Goal: Task Accomplishment & Management: Manage account settings

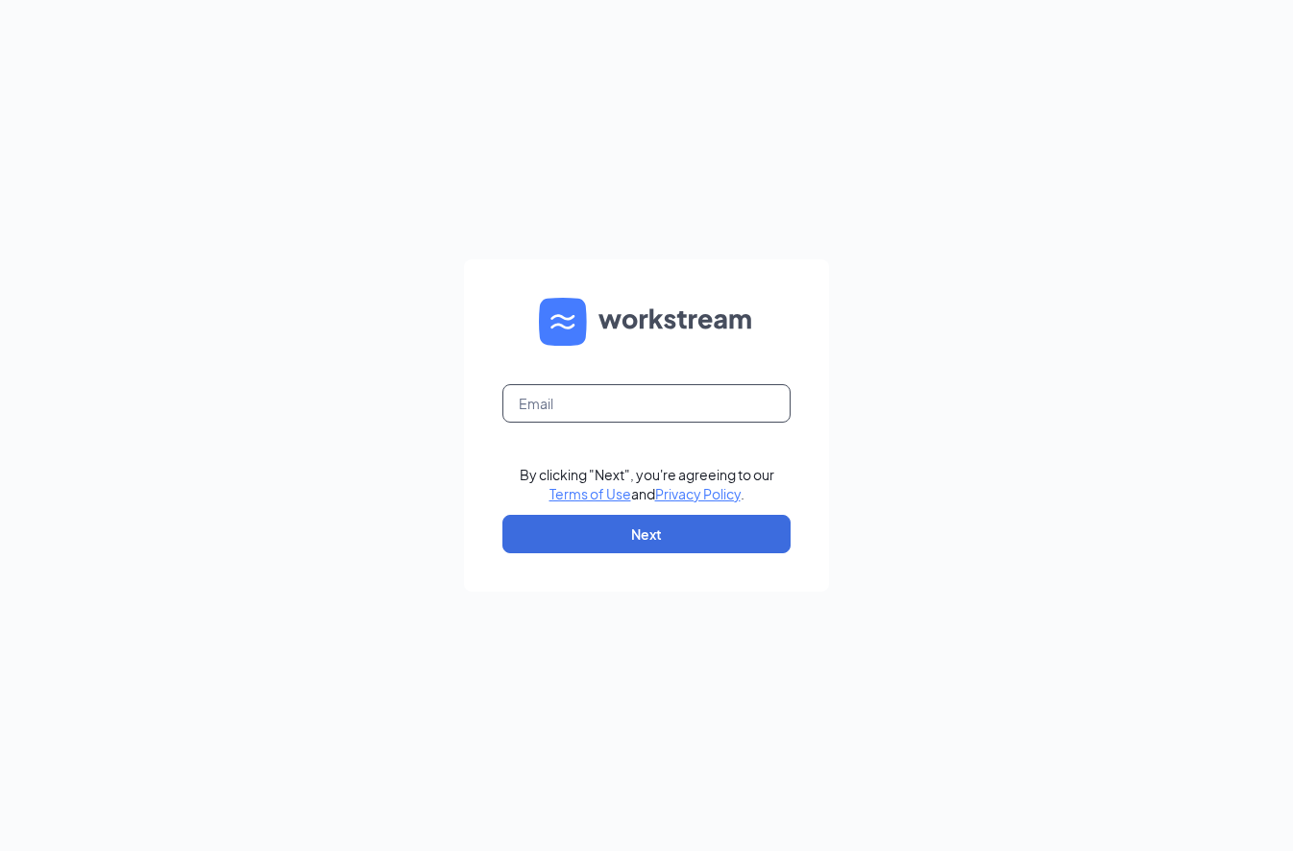
click at [572, 409] on input "text" at bounding box center [647, 403] width 288 height 38
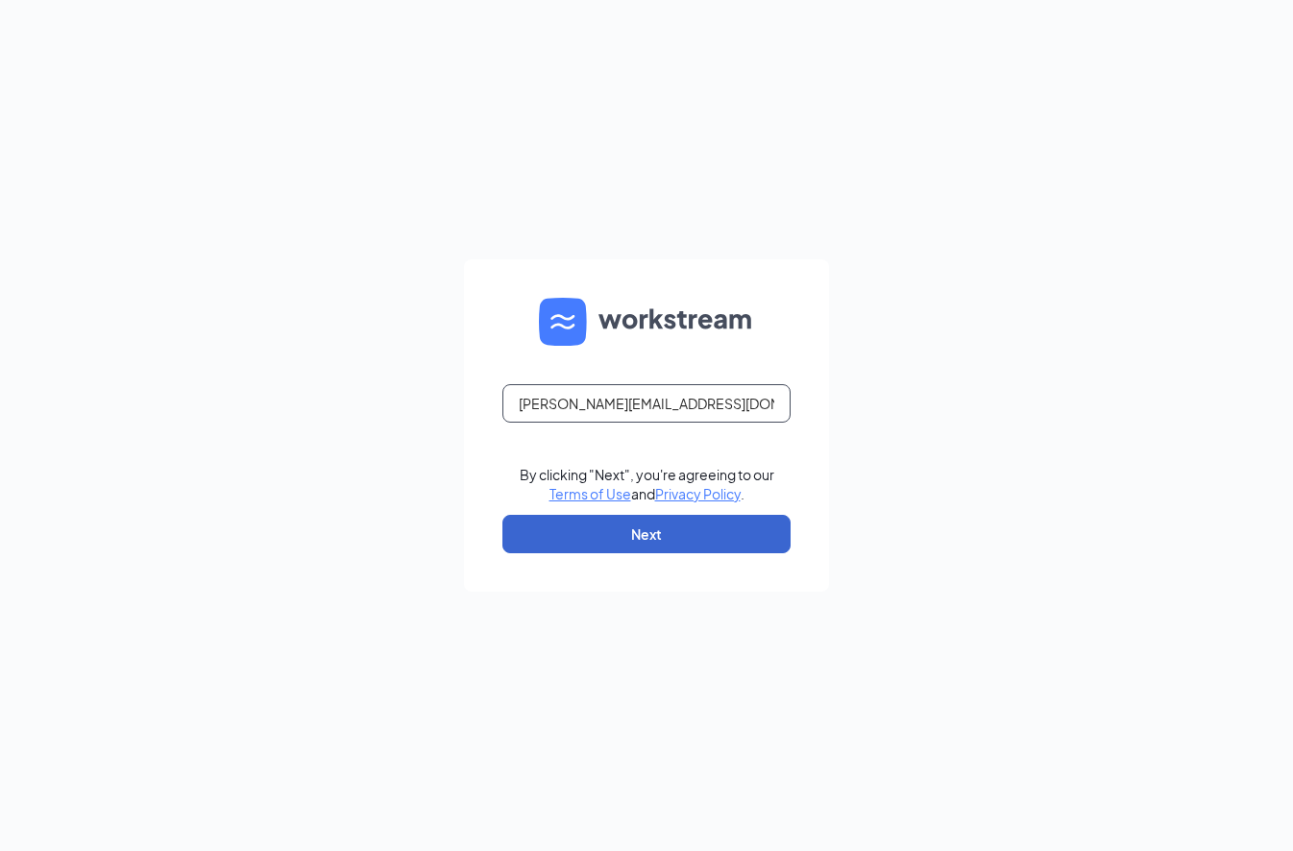
type input "[PERSON_NAME][EMAIL_ADDRESS][DOMAIN_NAME]"
click at [605, 541] on button "Next" at bounding box center [647, 534] width 288 height 38
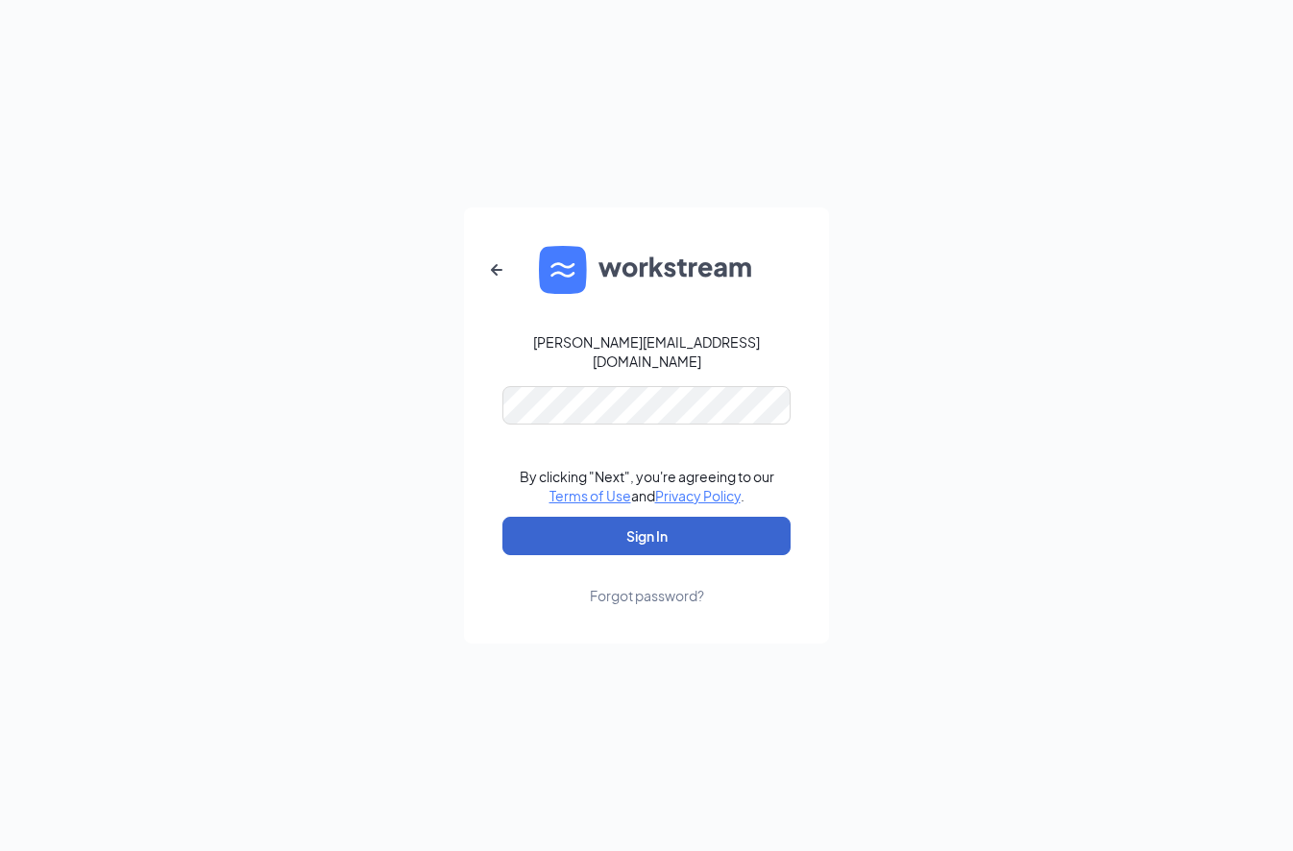
click at [627, 520] on button "Sign In" at bounding box center [647, 536] width 288 height 38
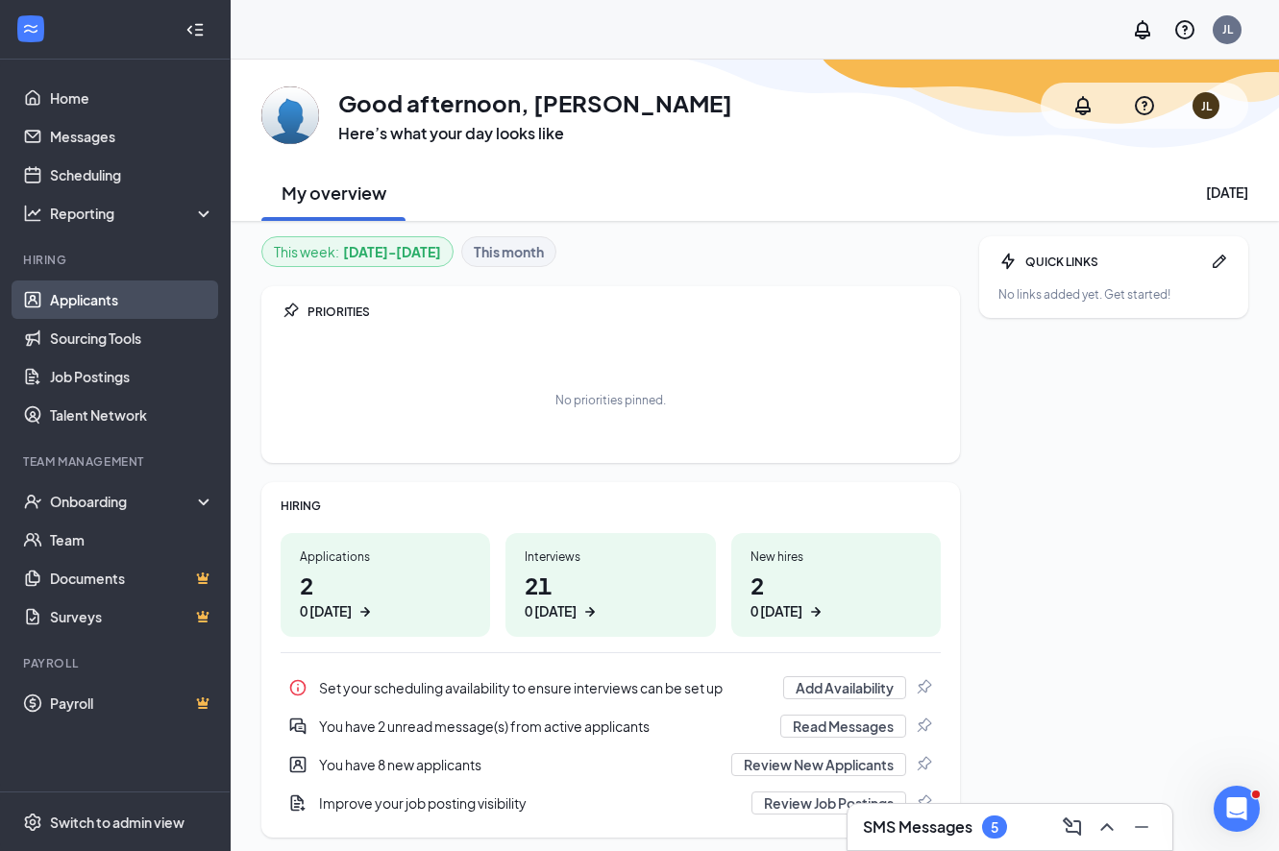
click at [90, 307] on link "Applicants" at bounding box center [132, 300] width 164 height 38
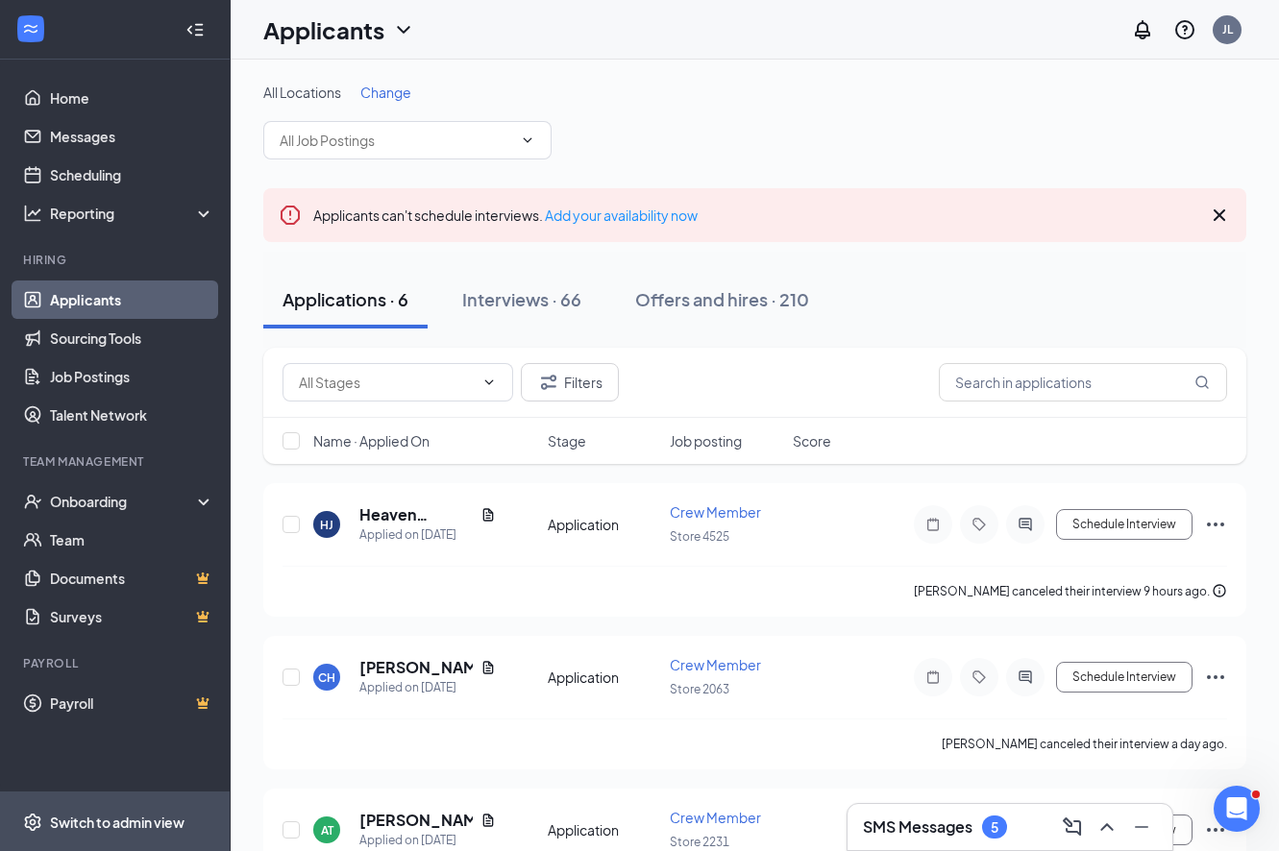
click at [119, 828] on div "Switch to admin view" at bounding box center [117, 822] width 135 height 19
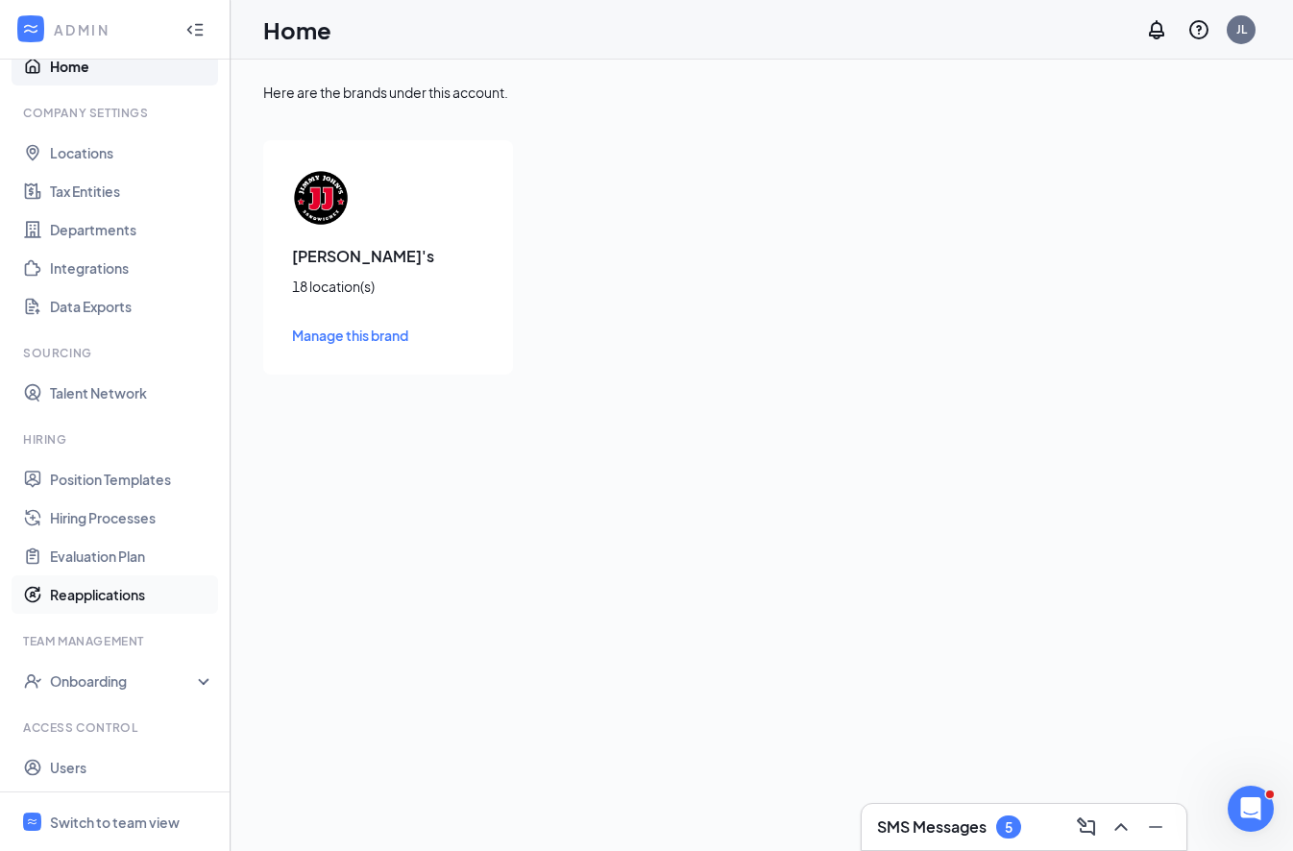
scroll to position [73, 0]
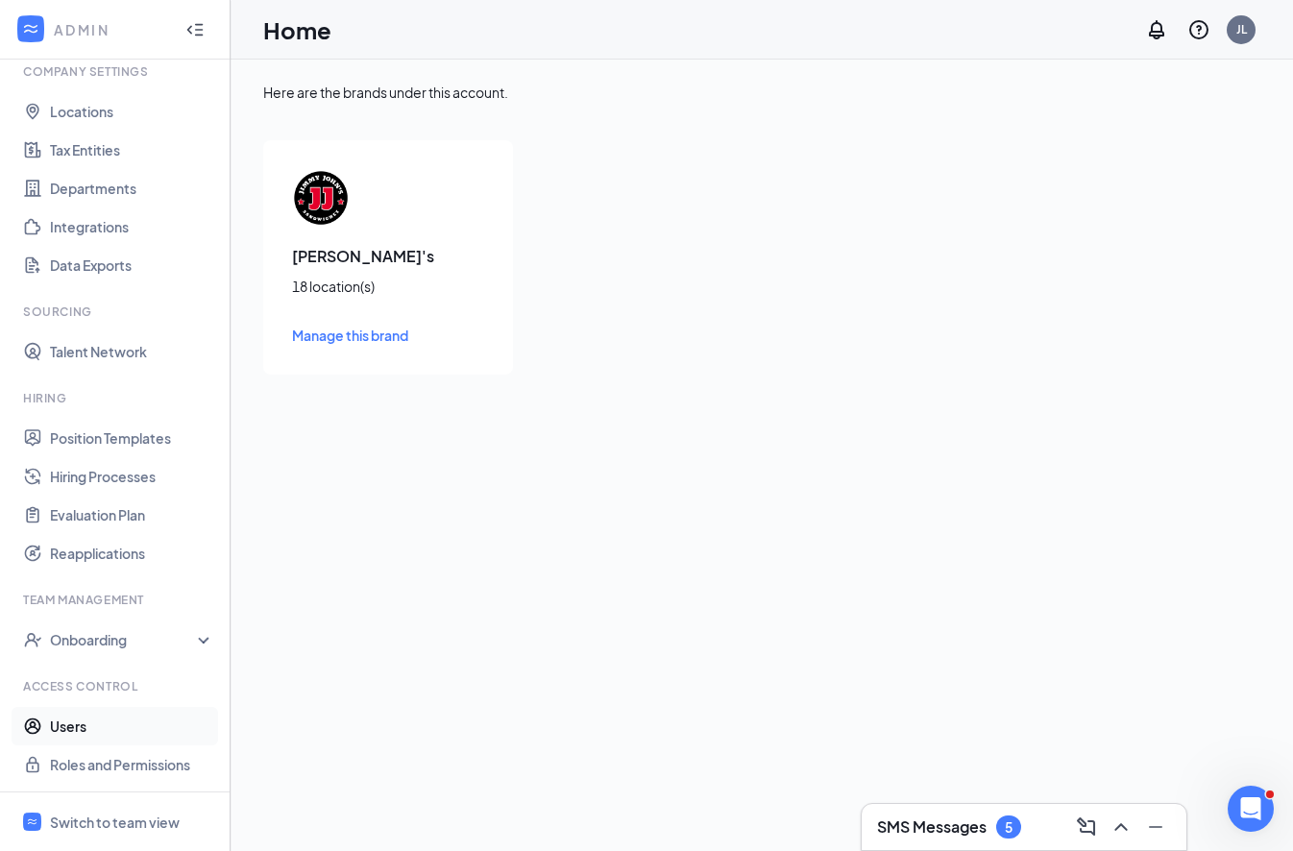
click at [91, 723] on link "Users" at bounding box center [132, 726] width 164 height 38
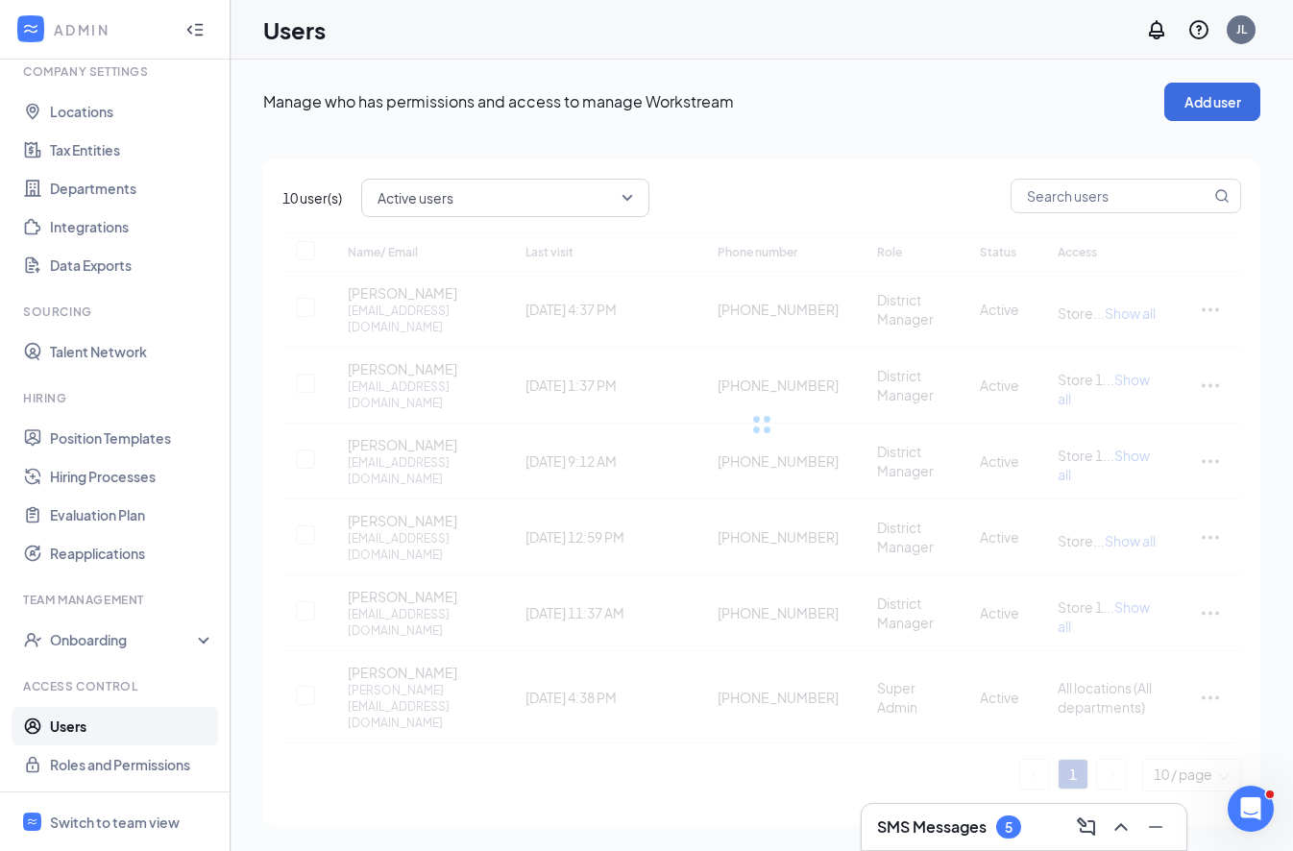
checkbox input "false"
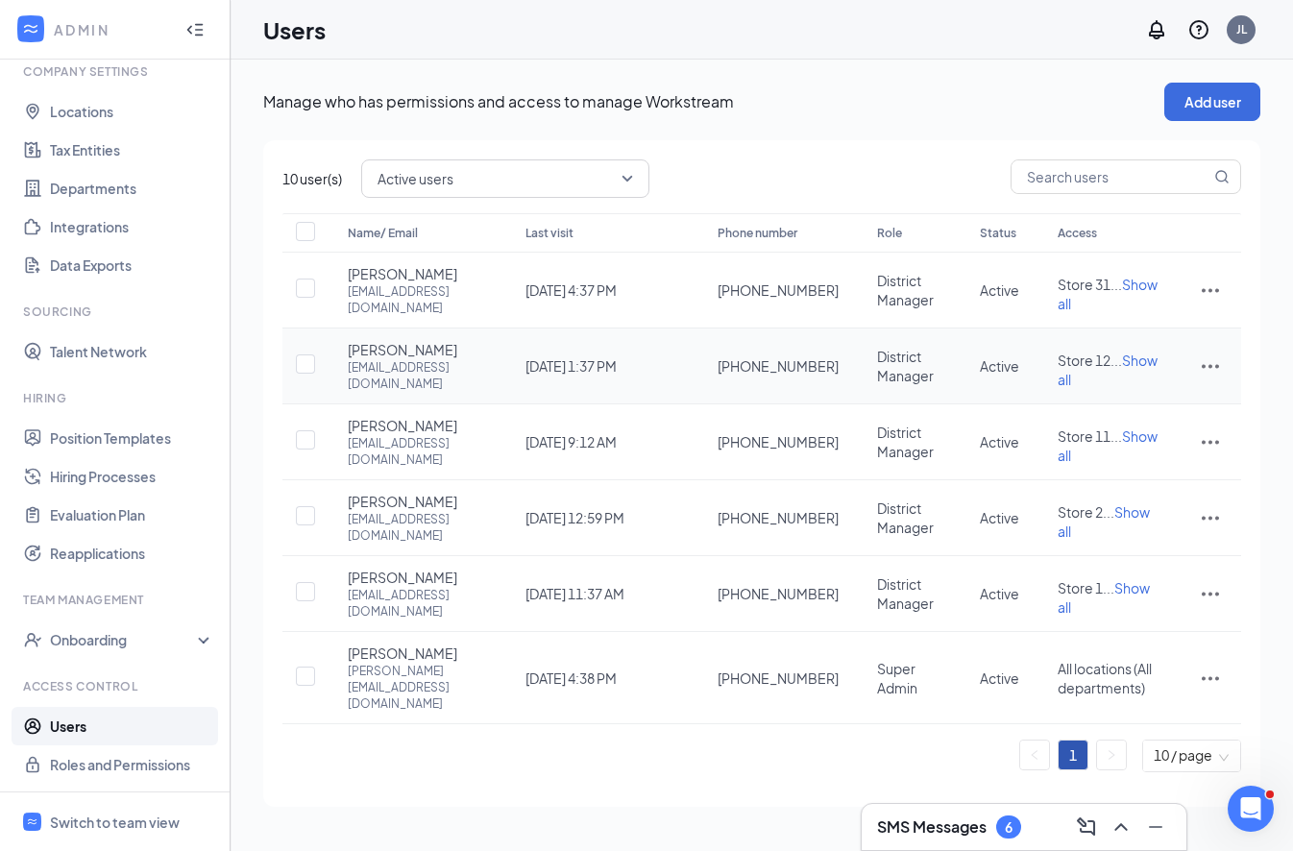
click at [1213, 368] on icon "ActionsIcon" at bounding box center [1210, 366] width 23 height 23
click at [1128, 402] on span "Edit user" at bounding box center [1115, 408] width 55 height 17
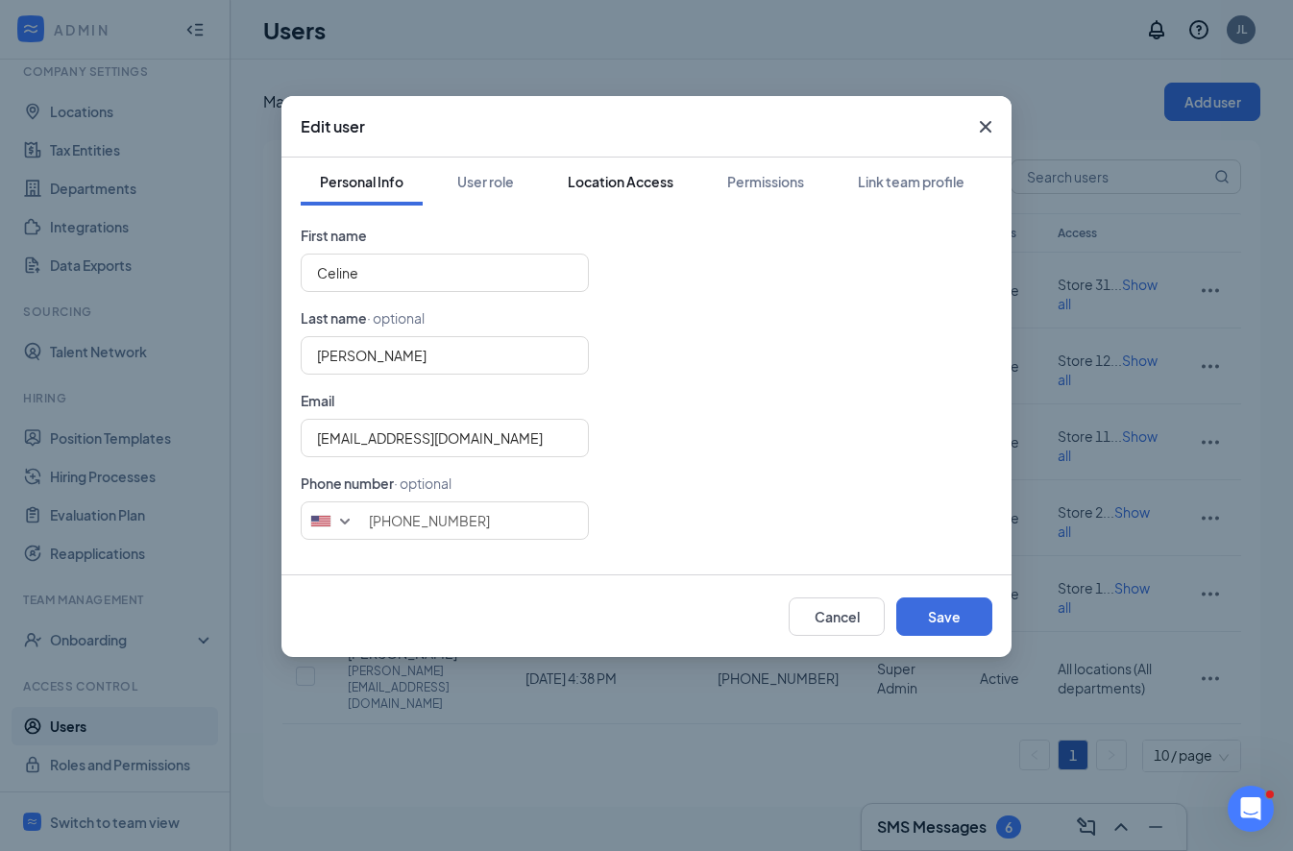
click at [634, 185] on div "Location Access" at bounding box center [621, 181] width 106 height 19
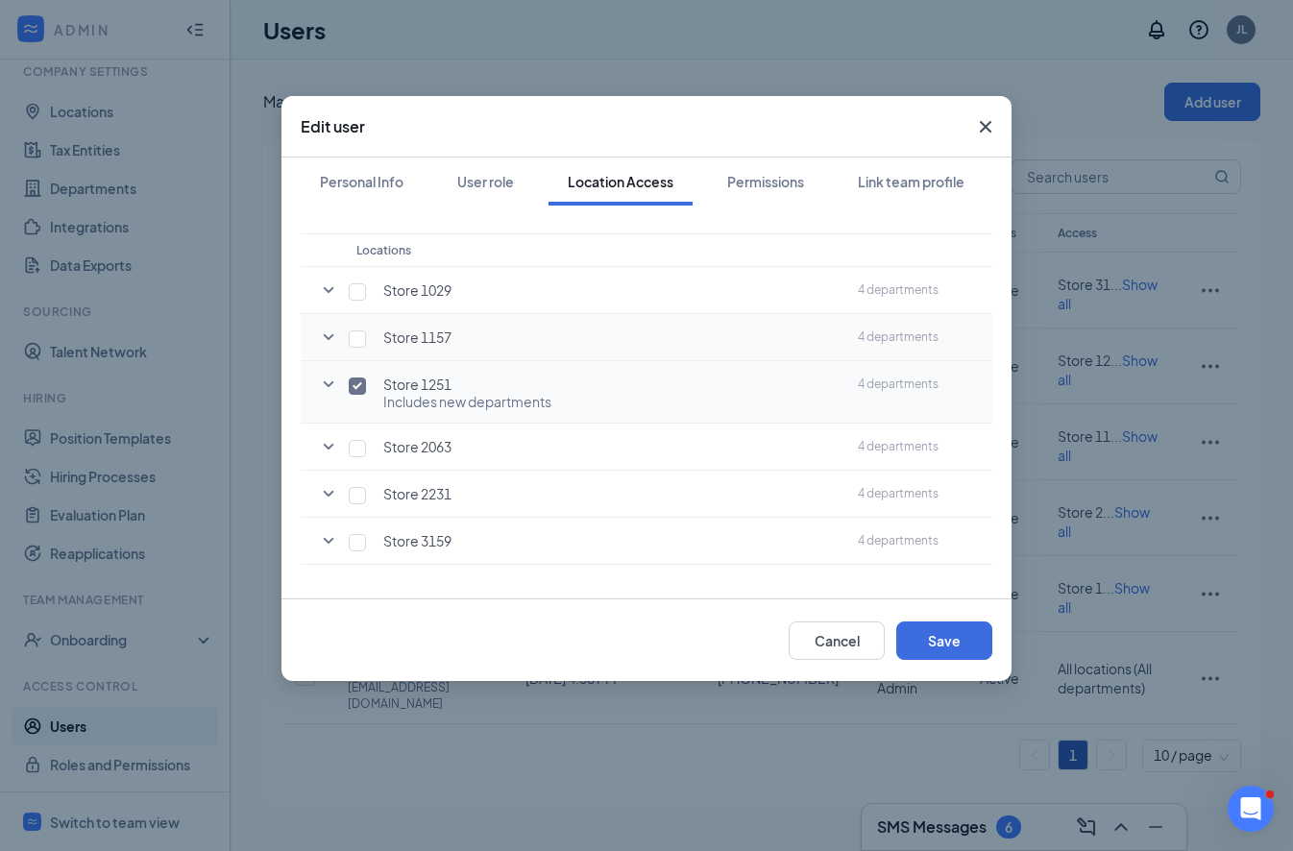
scroll to position [143, 0]
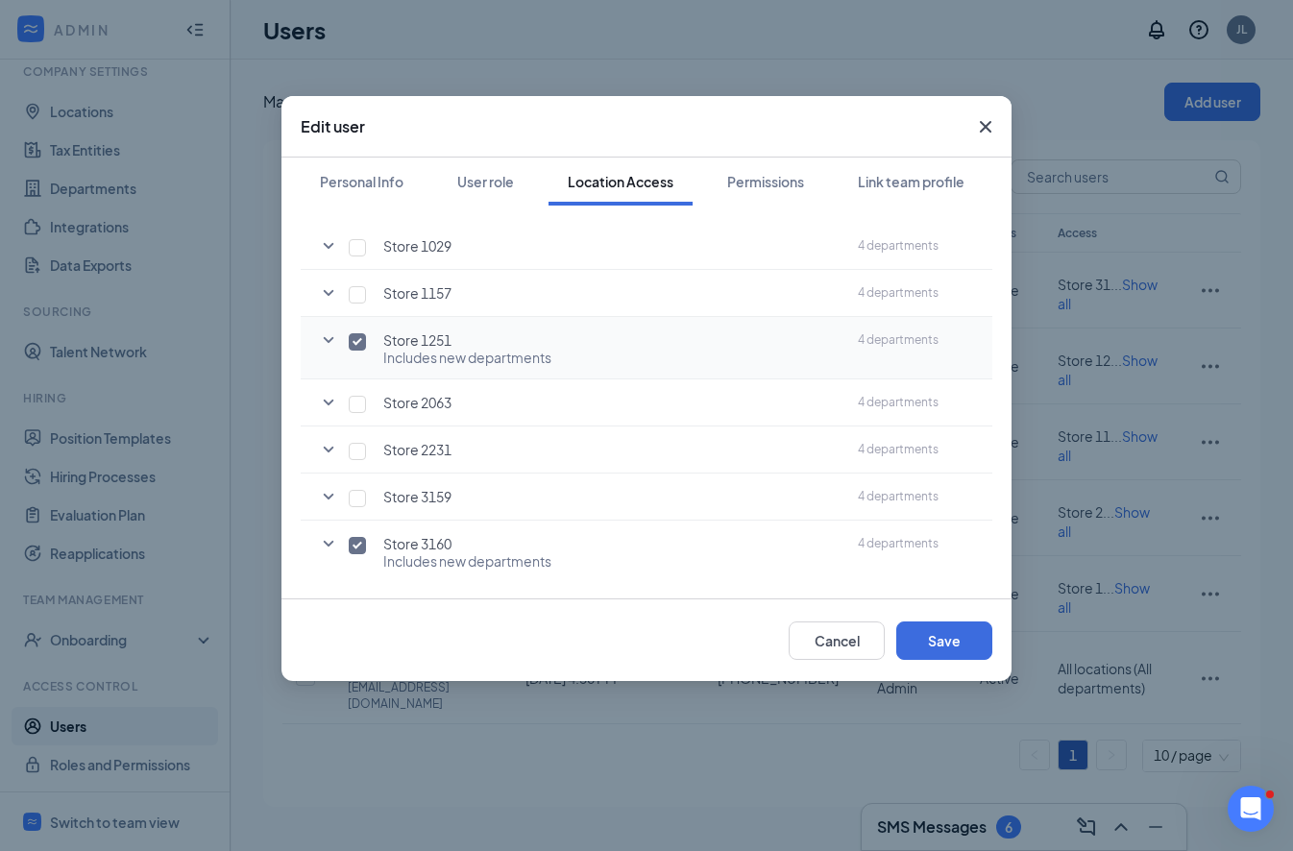
click at [357, 349] on input "checkbox" at bounding box center [357, 341] width 17 height 17
checkbox input "false"
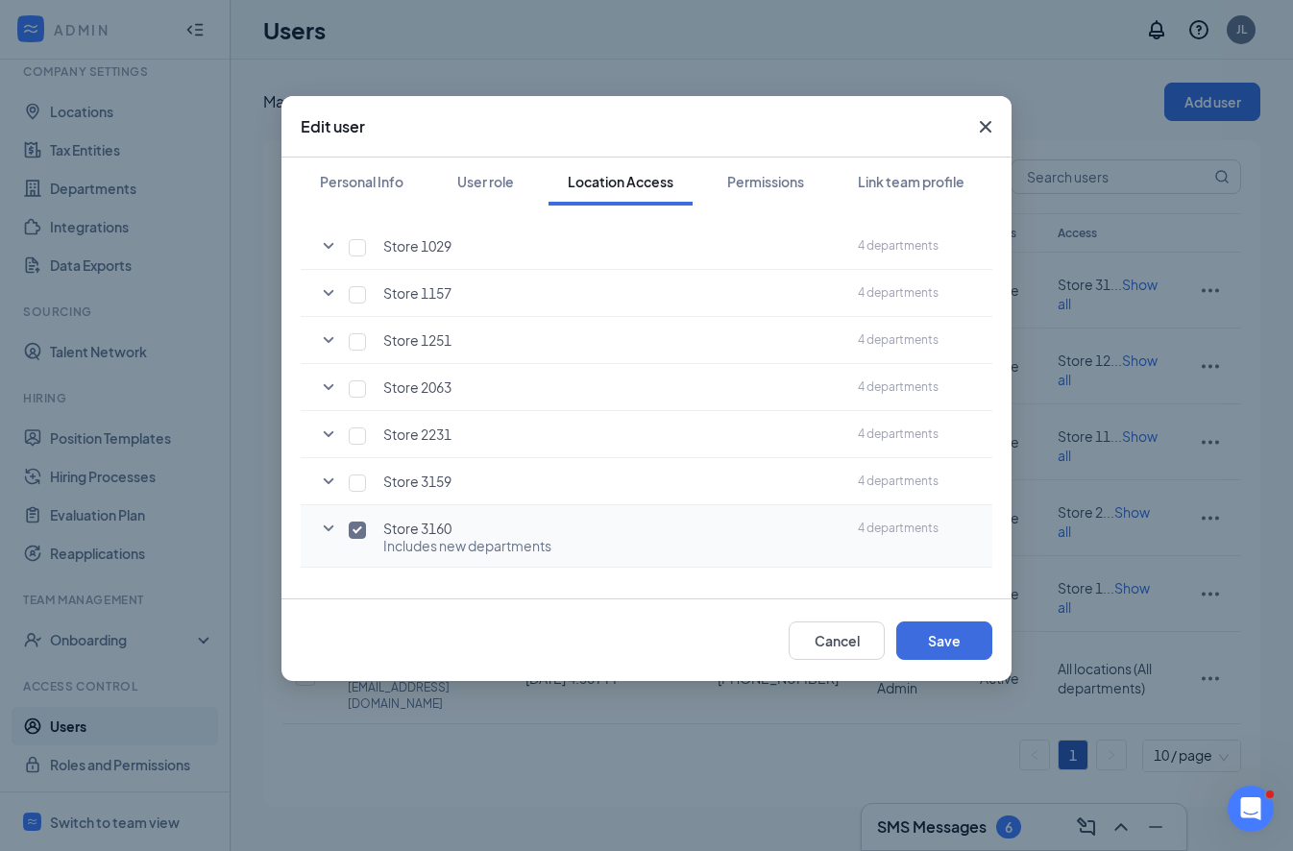
click at [357, 523] on input "checkbox" at bounding box center [357, 530] width 17 height 17
checkbox input "false"
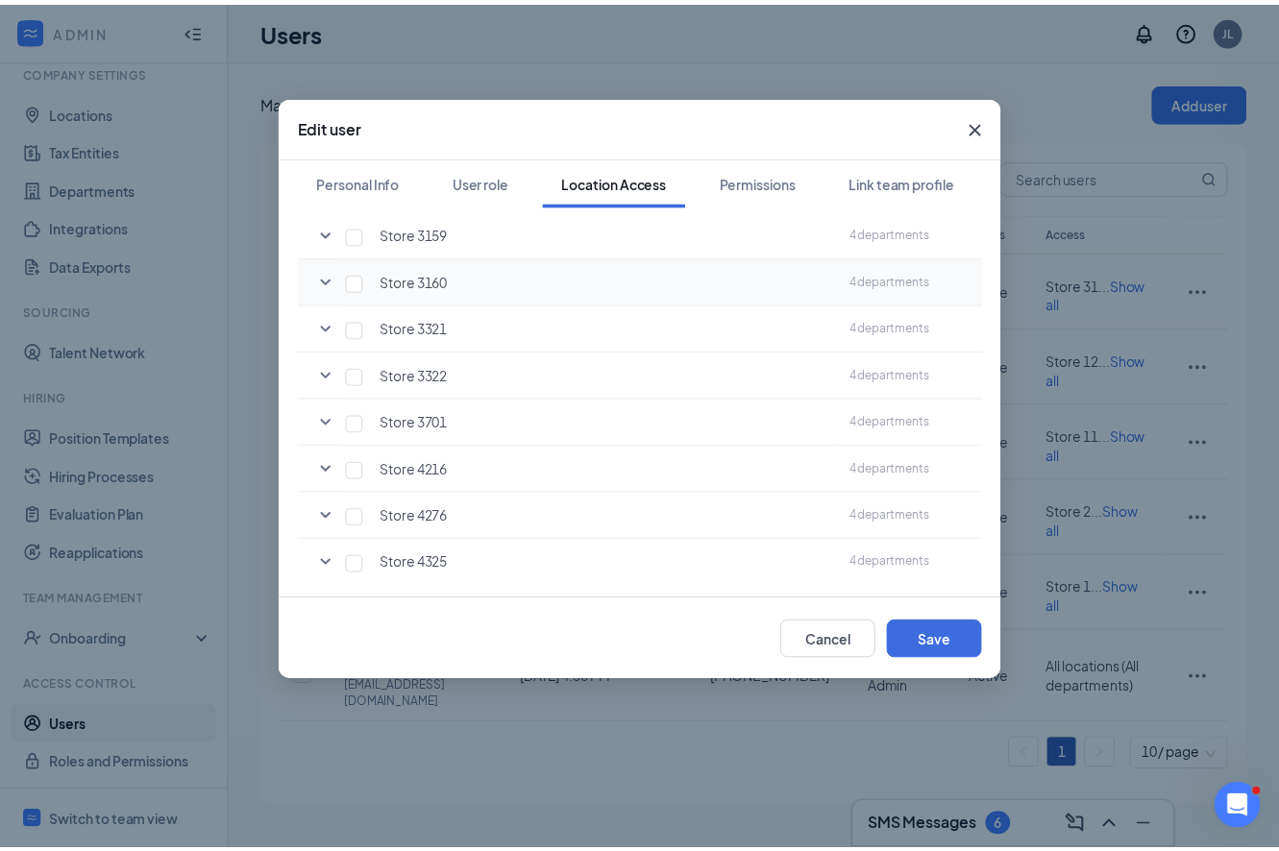
scroll to position [631, 0]
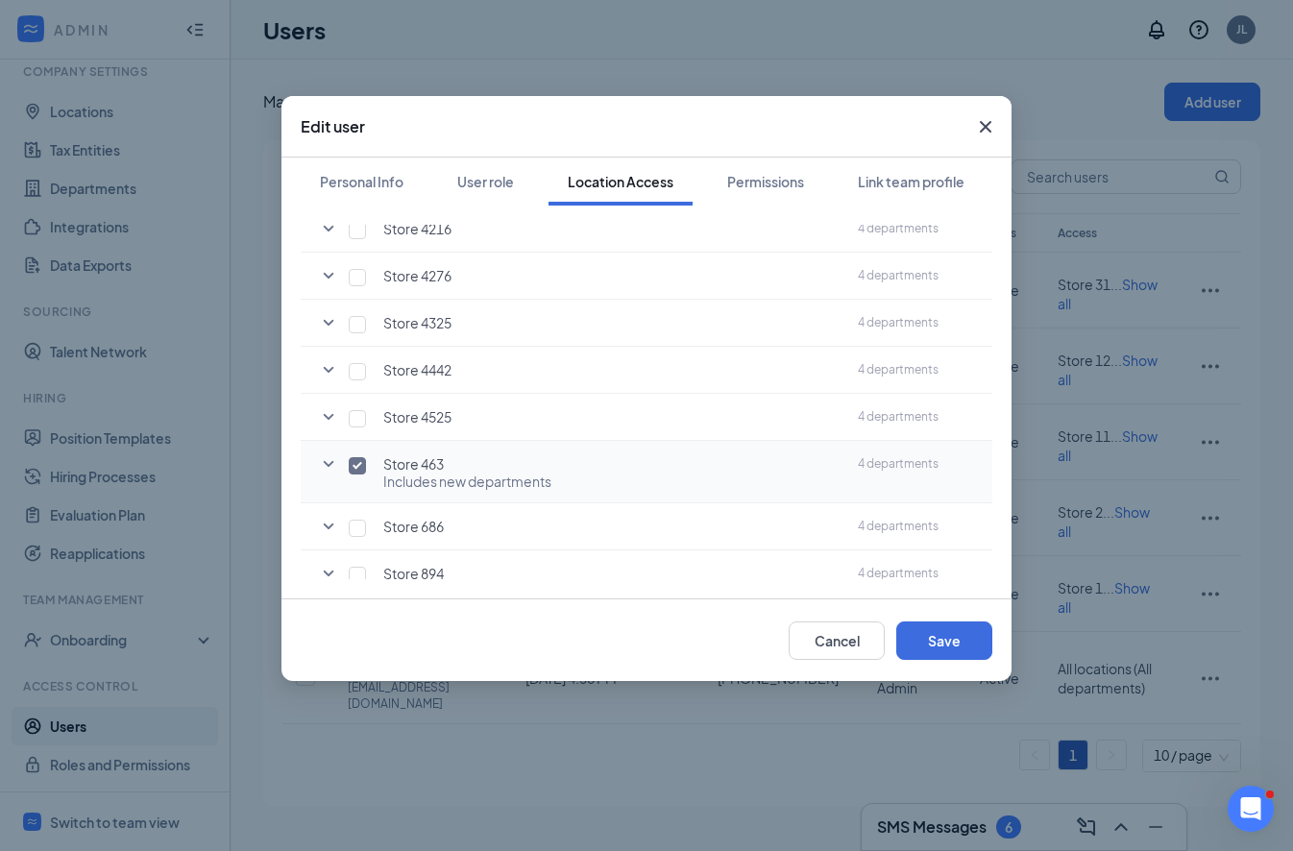
click at [357, 471] on input "checkbox" at bounding box center [357, 465] width 17 height 17
checkbox input "false"
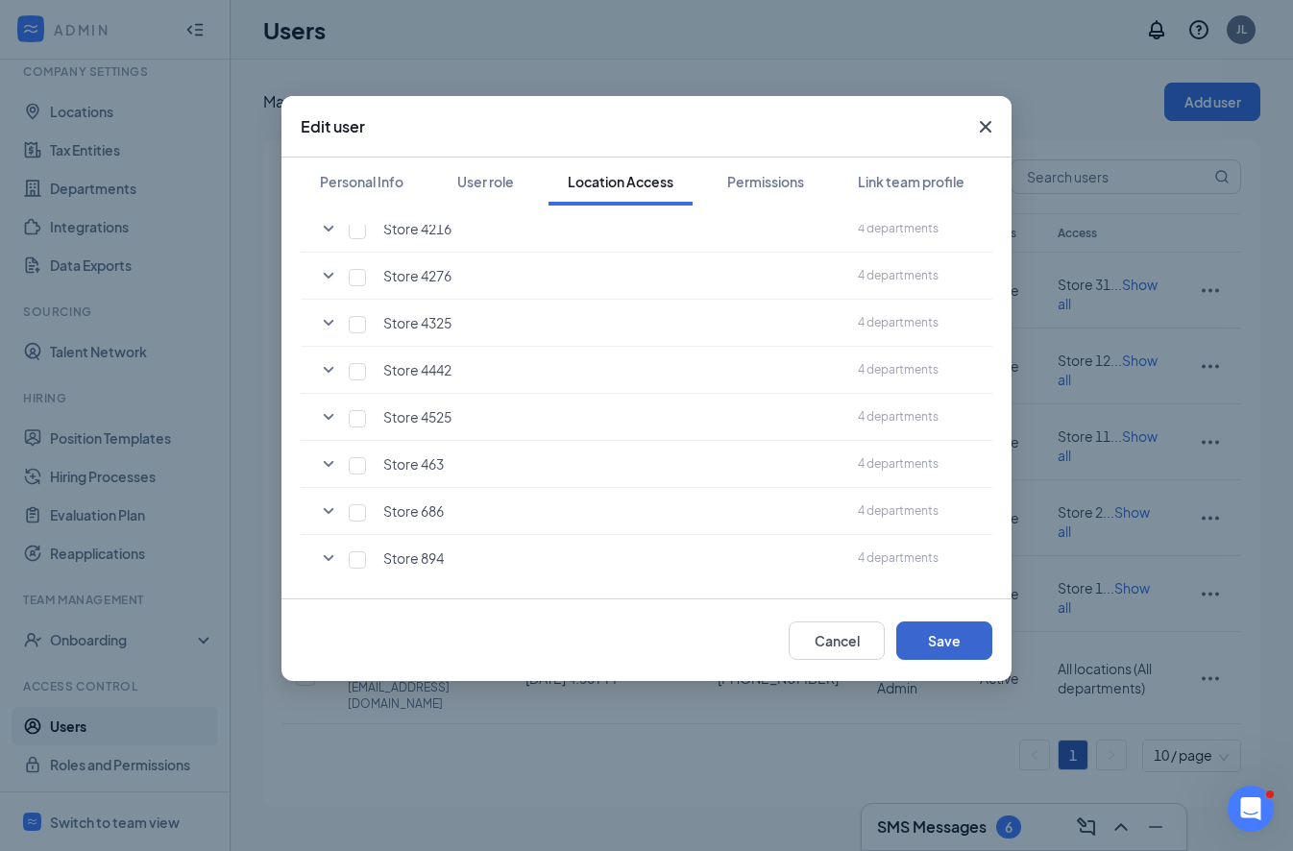
click at [947, 647] on button "Save" at bounding box center [945, 641] width 96 height 38
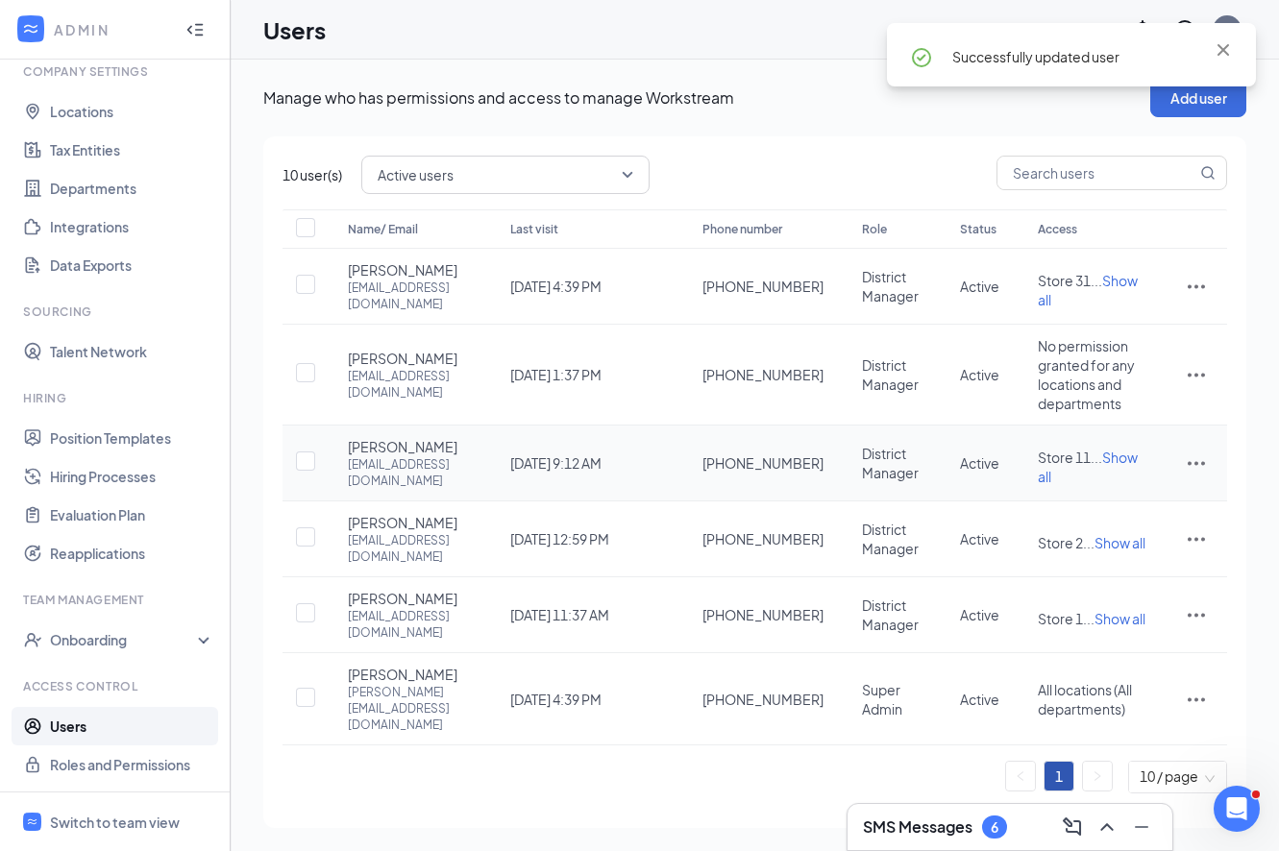
scroll to position [99, 0]
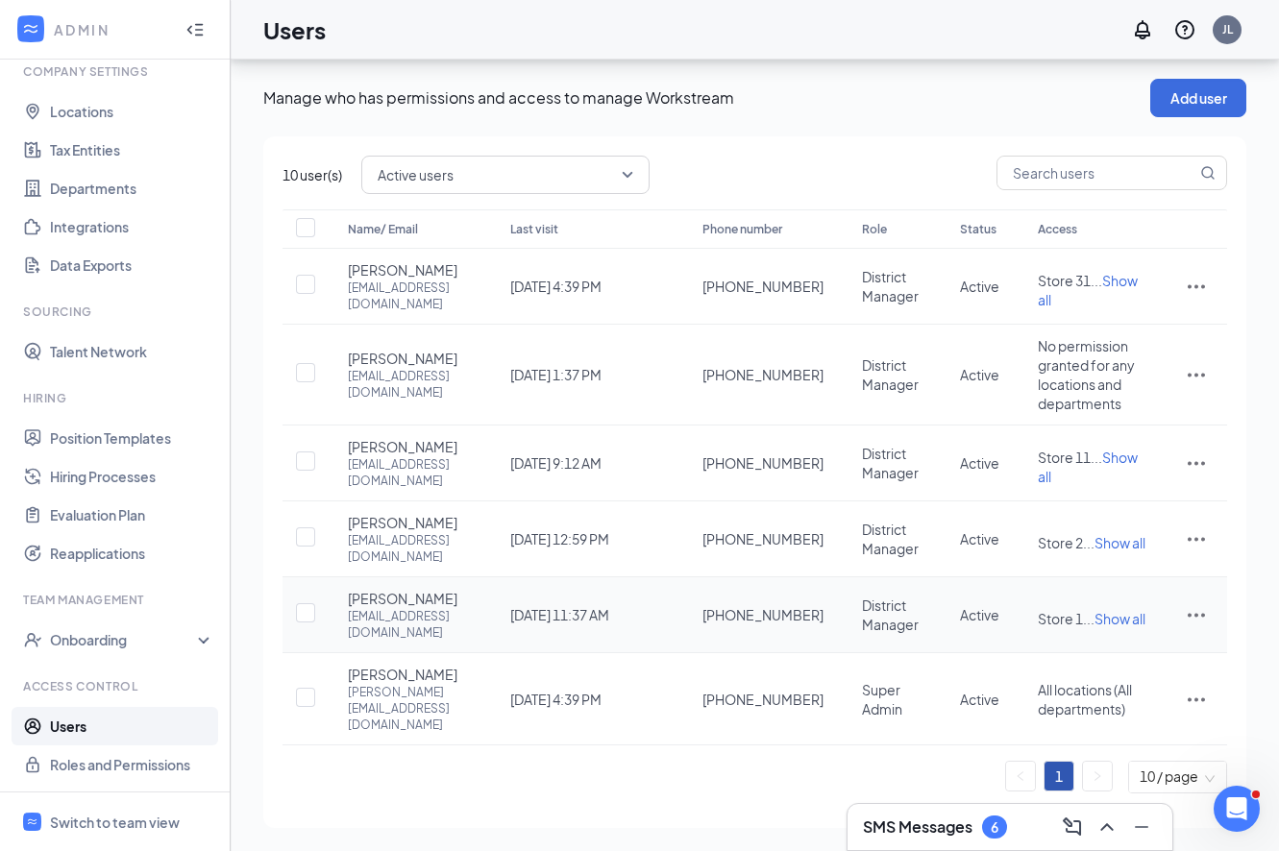
click at [1189, 618] on icon "ActionsIcon" at bounding box center [1196, 616] width 17 height 4
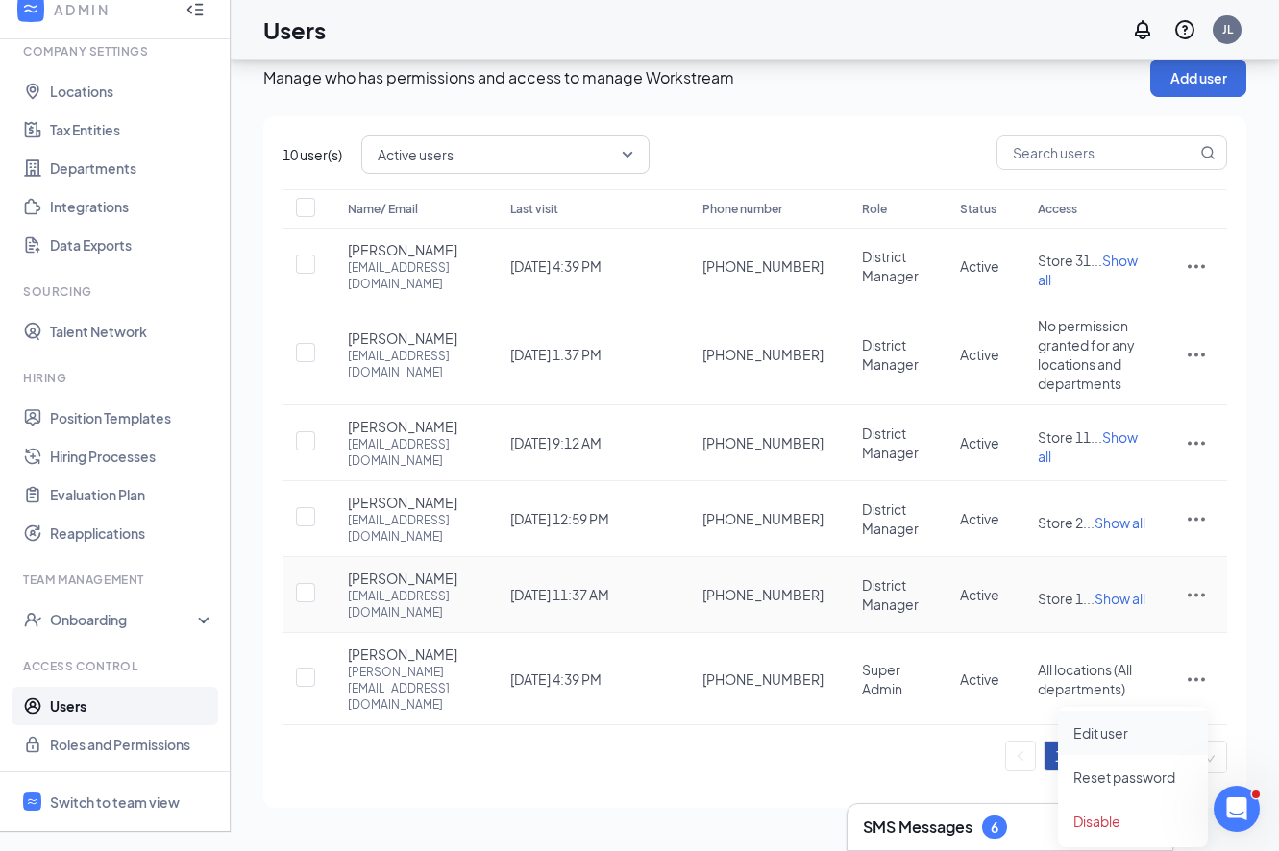
click at [1125, 723] on span "Edit user" at bounding box center [1132, 733] width 119 height 21
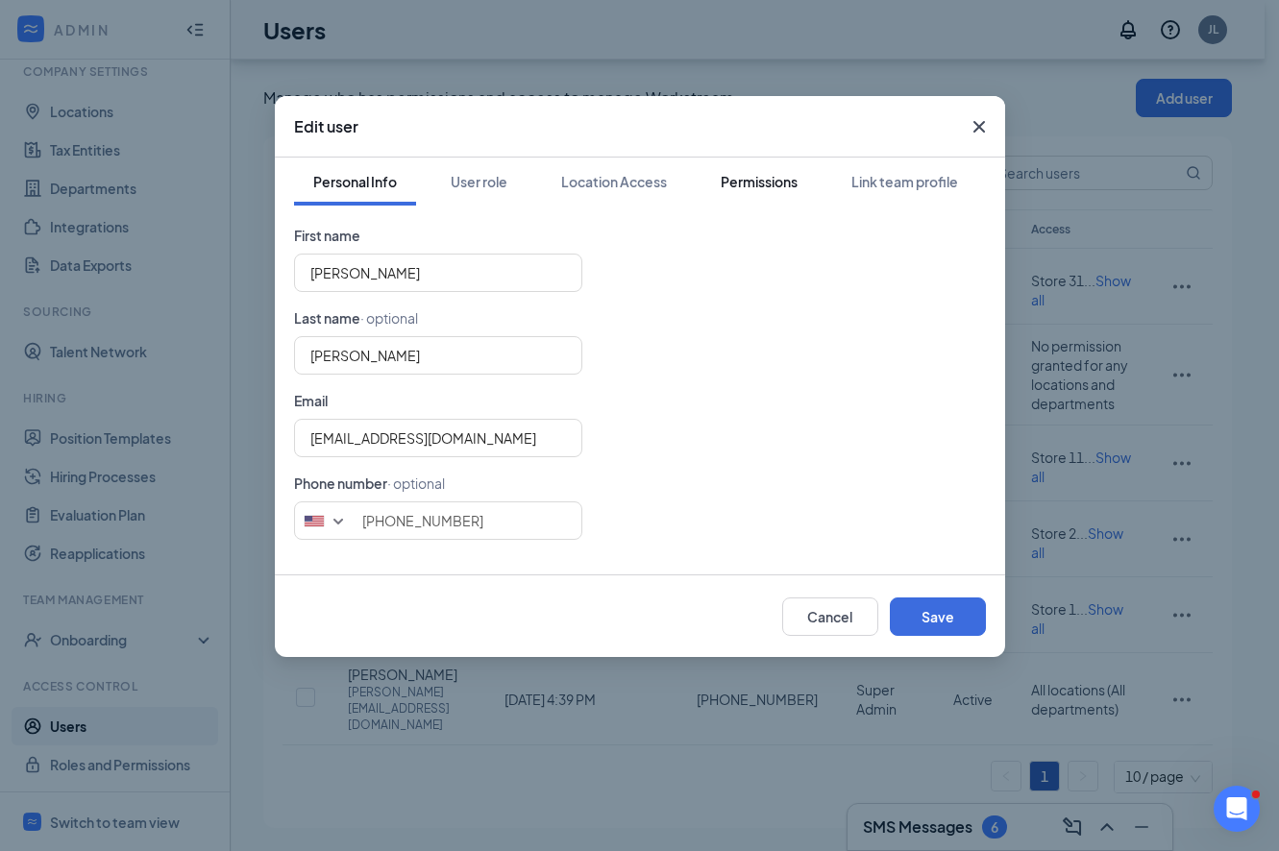
click at [791, 168] on button "Permissions" at bounding box center [758, 182] width 115 height 48
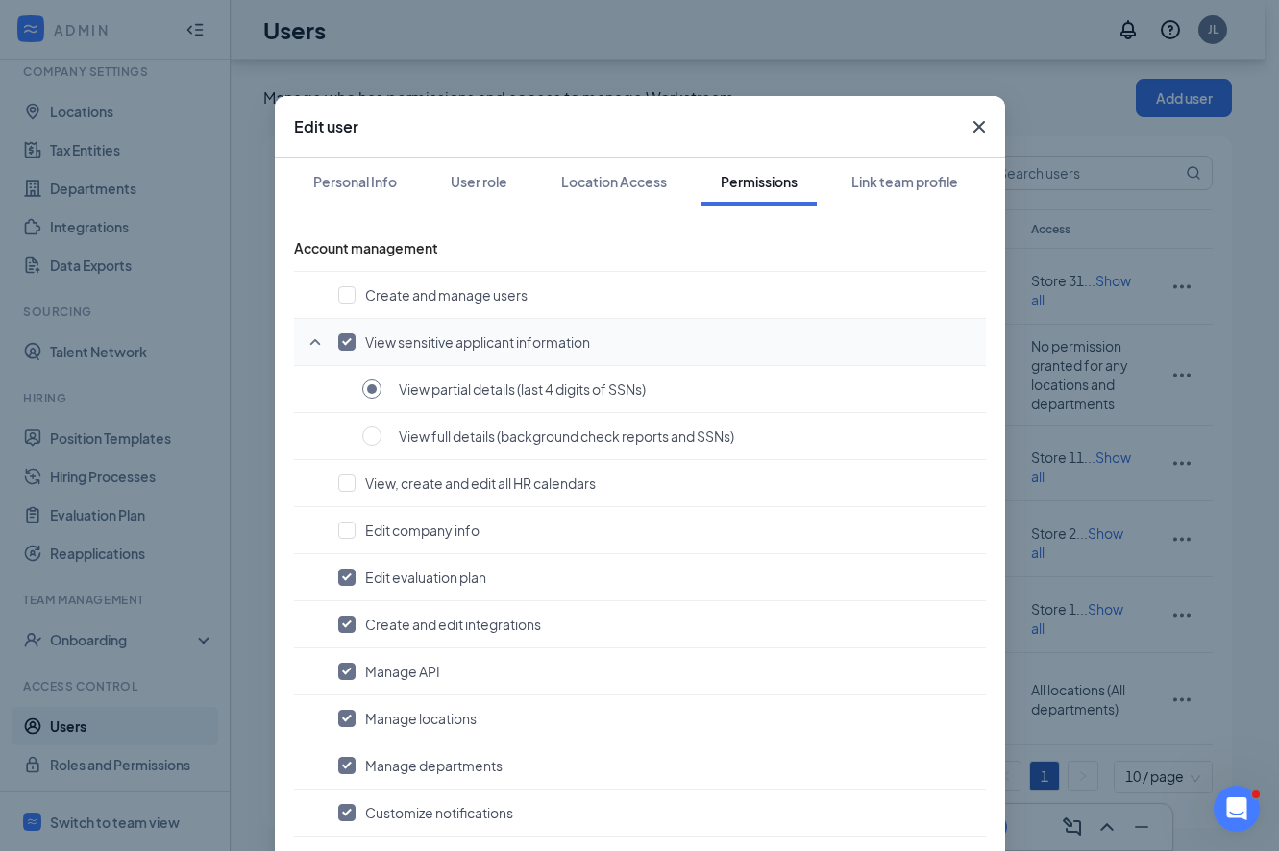
scroll to position [4, 0]
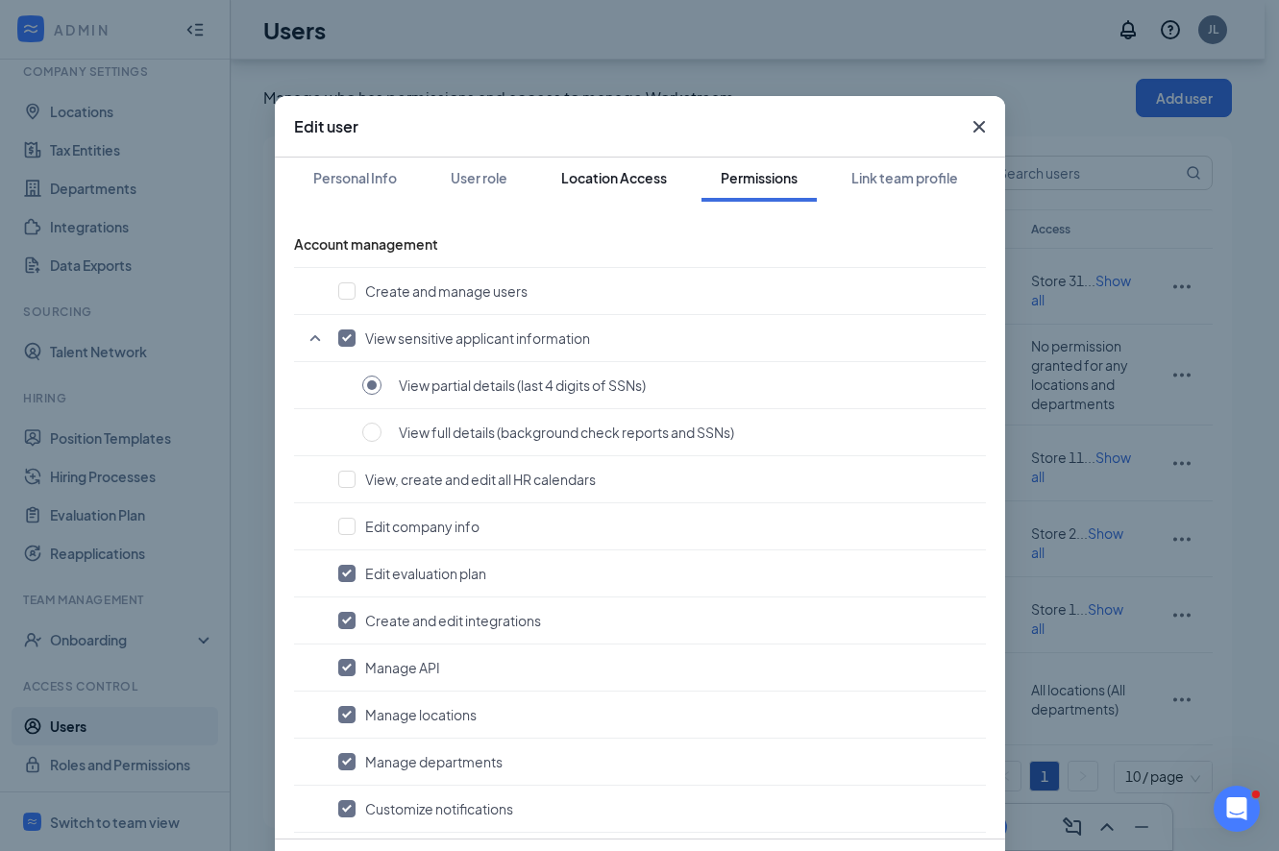
click at [605, 179] on div "Location Access" at bounding box center [614, 177] width 106 height 19
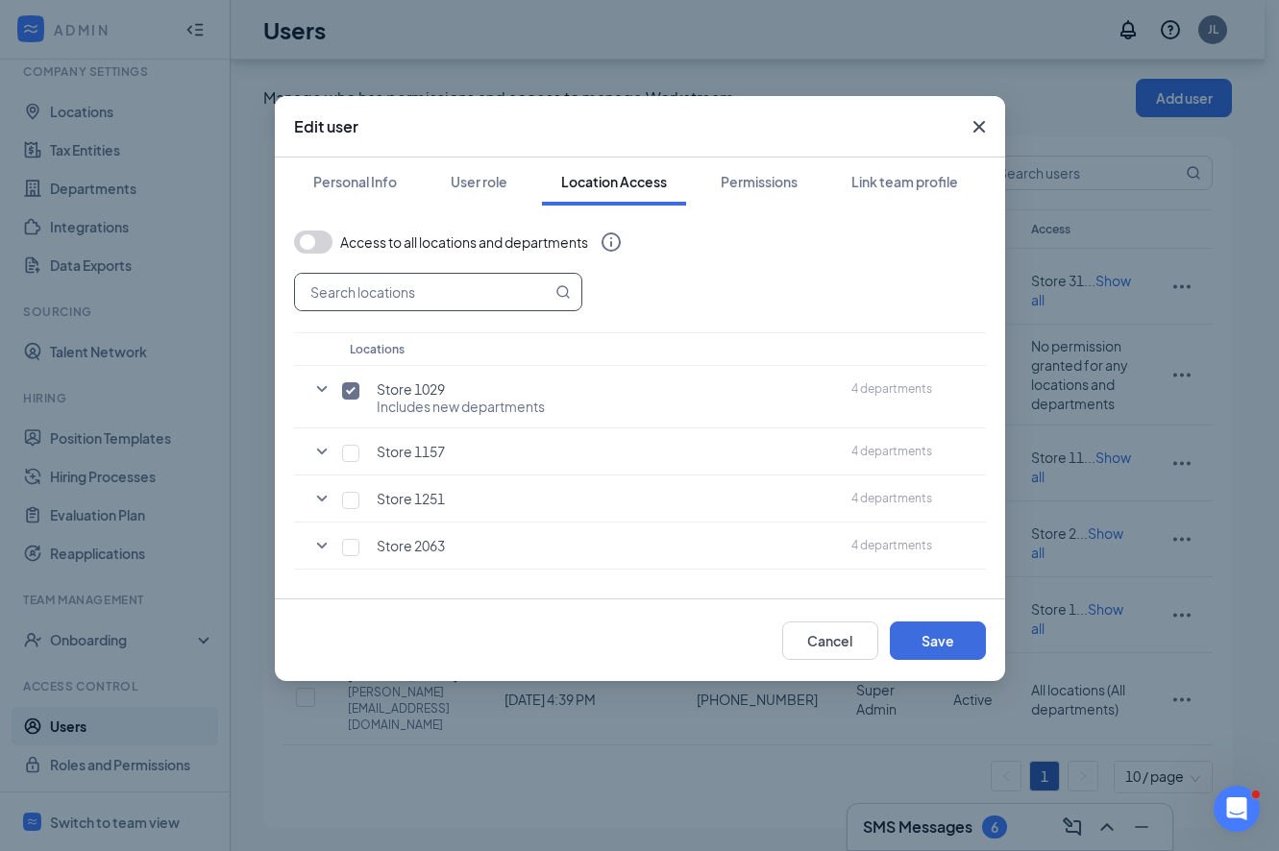
scroll to position [0, 0]
click at [352, 492] on input "checkbox" at bounding box center [350, 496] width 17 height 17
checkbox input "true"
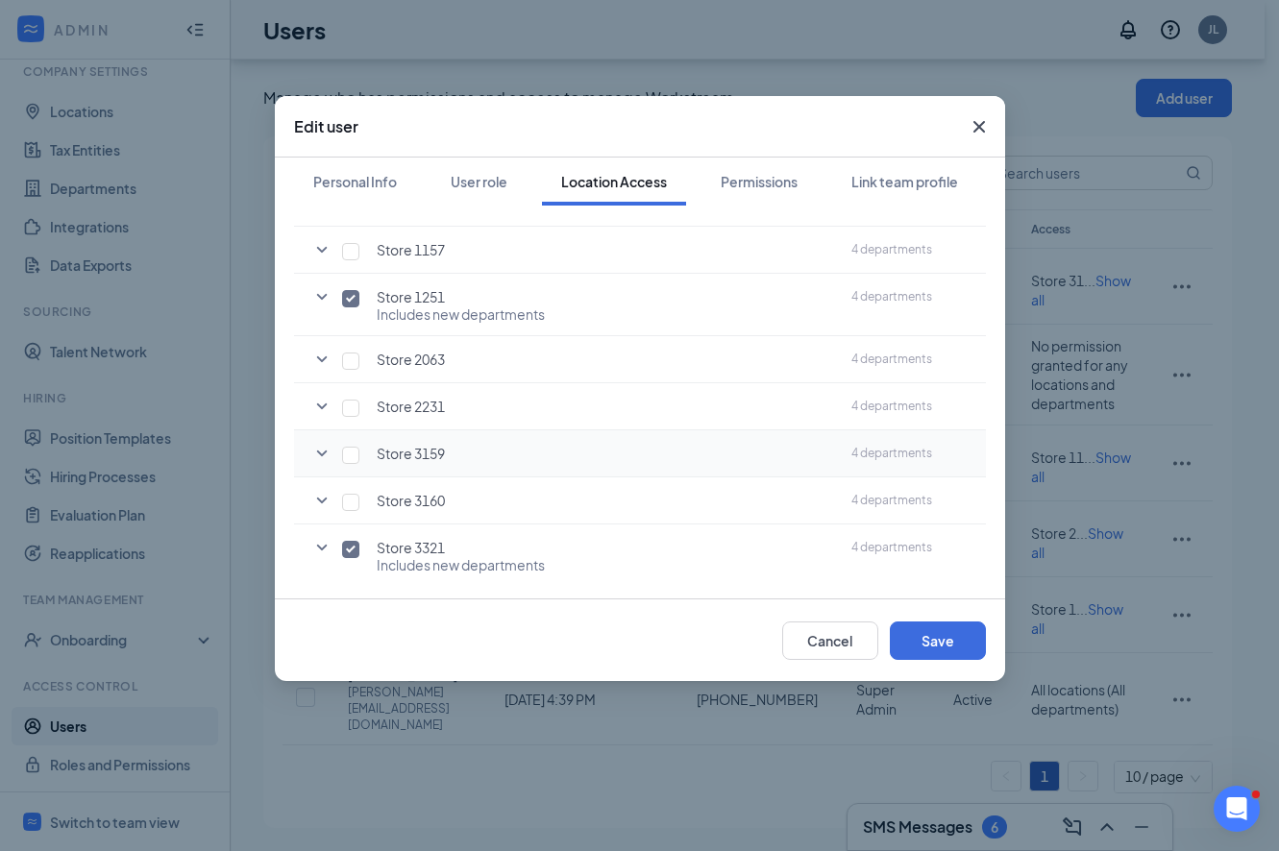
scroll to position [209, 0]
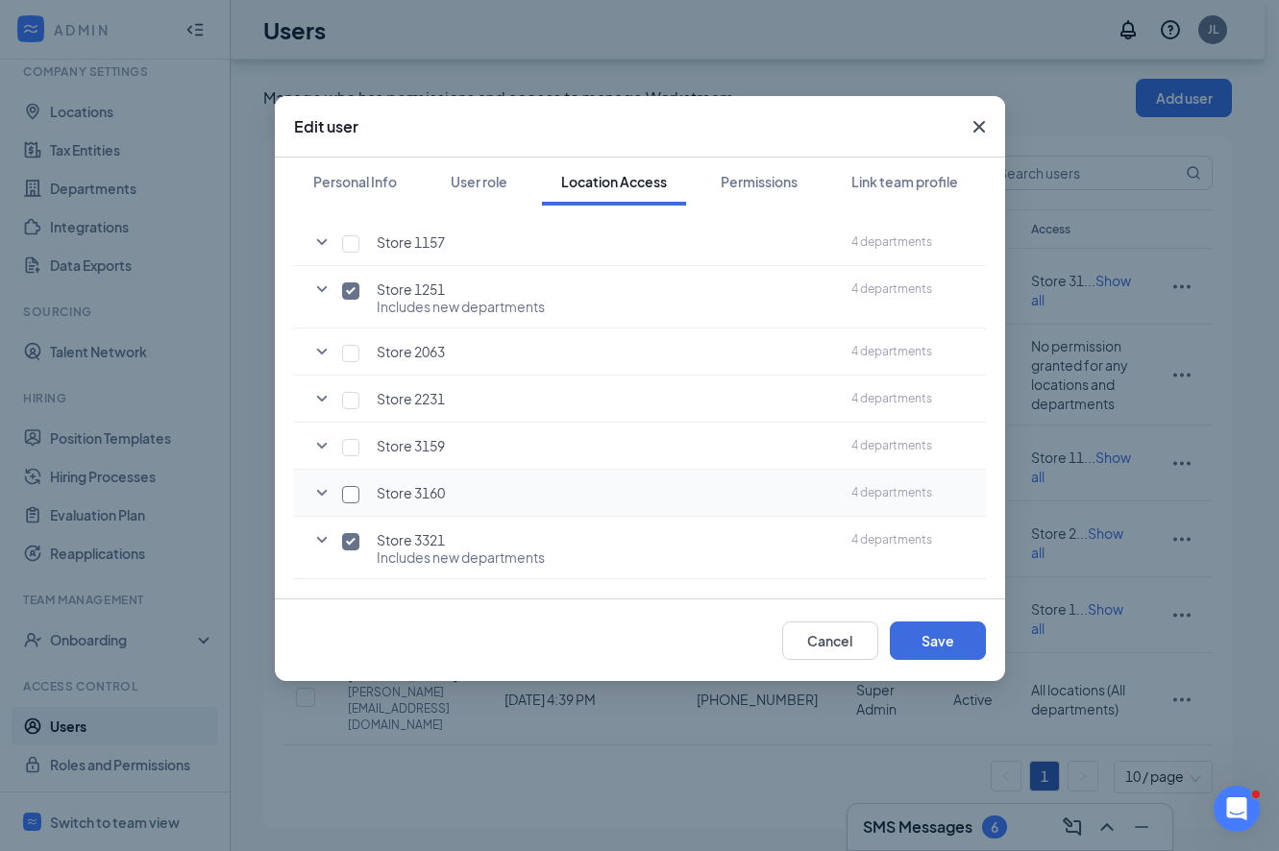
click at [351, 491] on input "checkbox" at bounding box center [350, 494] width 17 height 17
checkbox input "true"
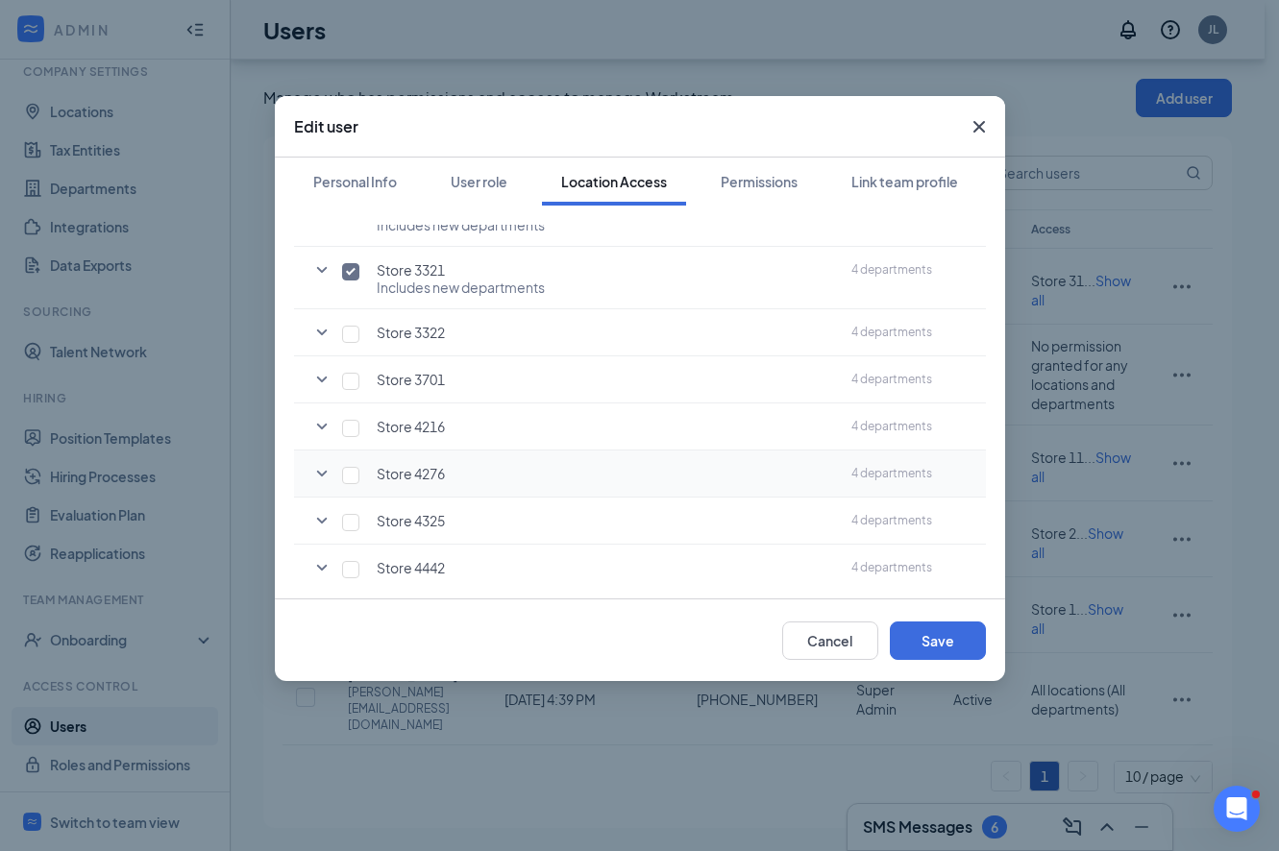
scroll to position [694, 0]
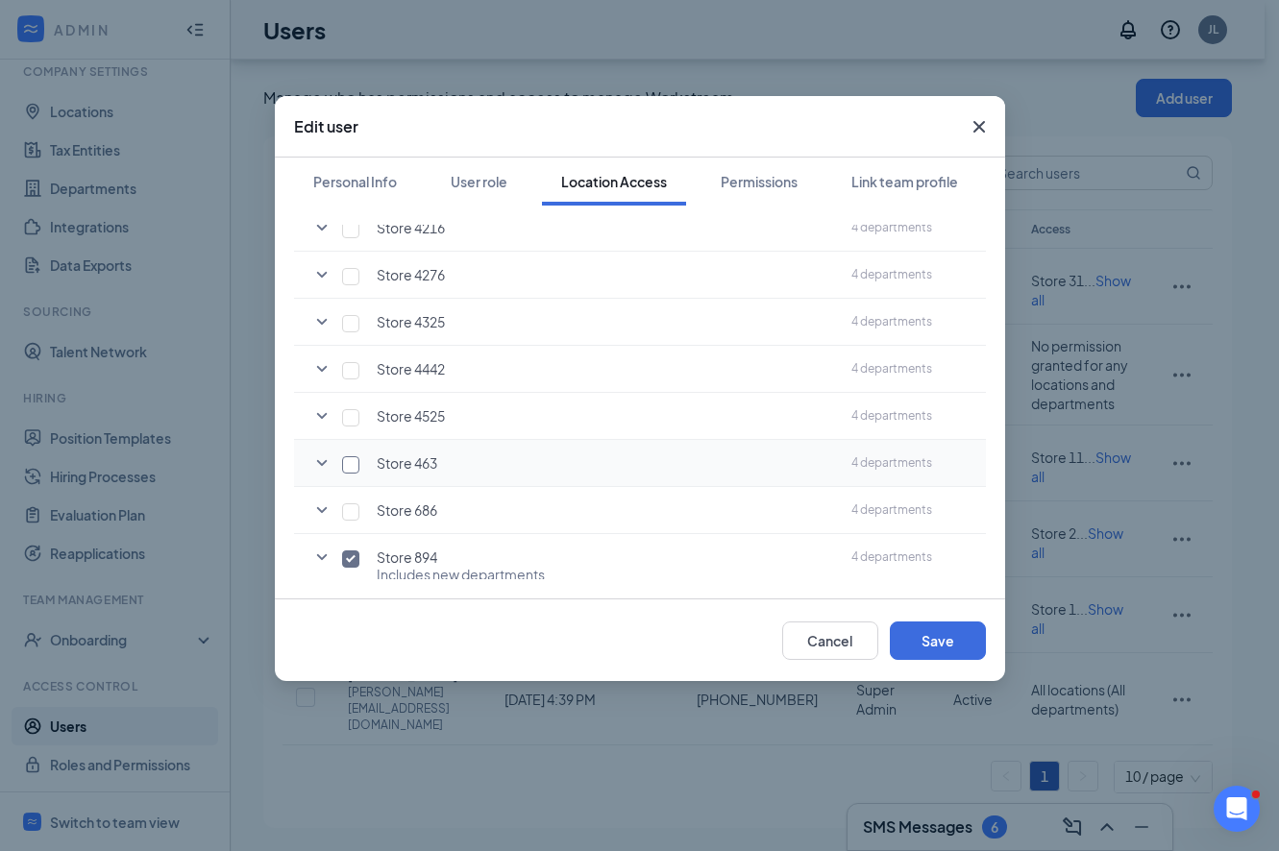
click at [351, 468] on input "checkbox" at bounding box center [350, 464] width 17 height 17
checkbox input "true"
click at [949, 638] on button "Save" at bounding box center [938, 641] width 96 height 38
